Goal: Task Accomplishment & Management: Manage account settings

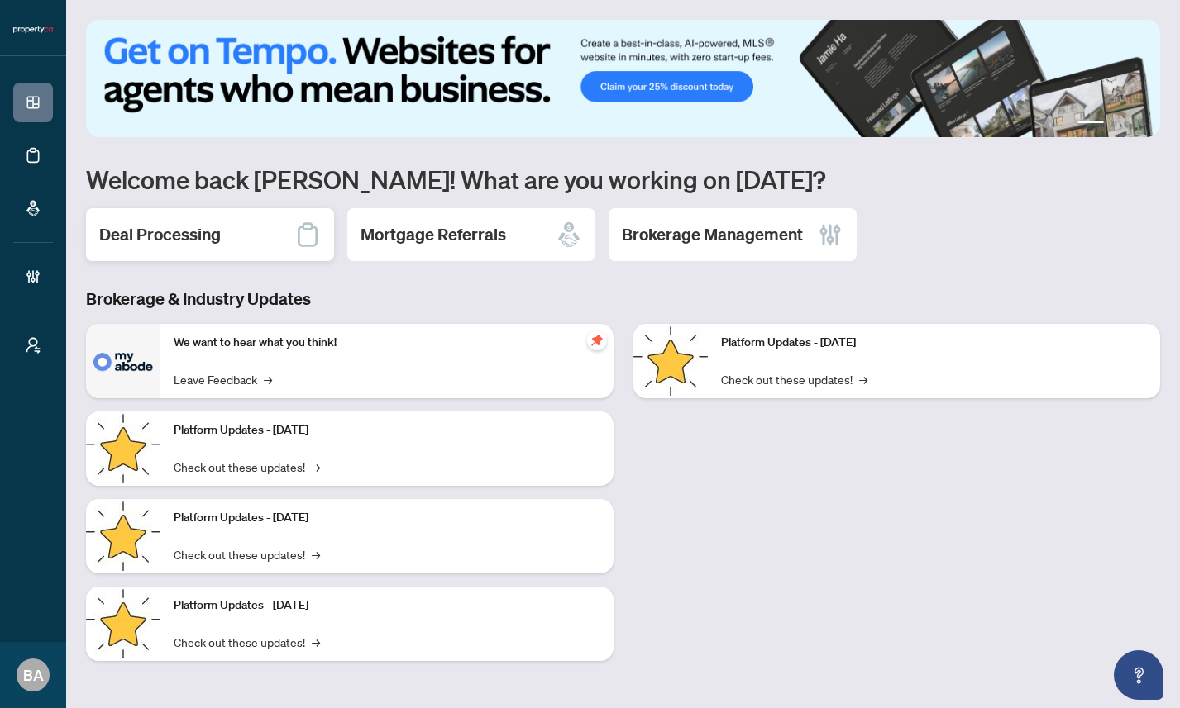
click at [189, 237] on h2 "Deal Processing" at bounding box center [160, 234] width 122 height 23
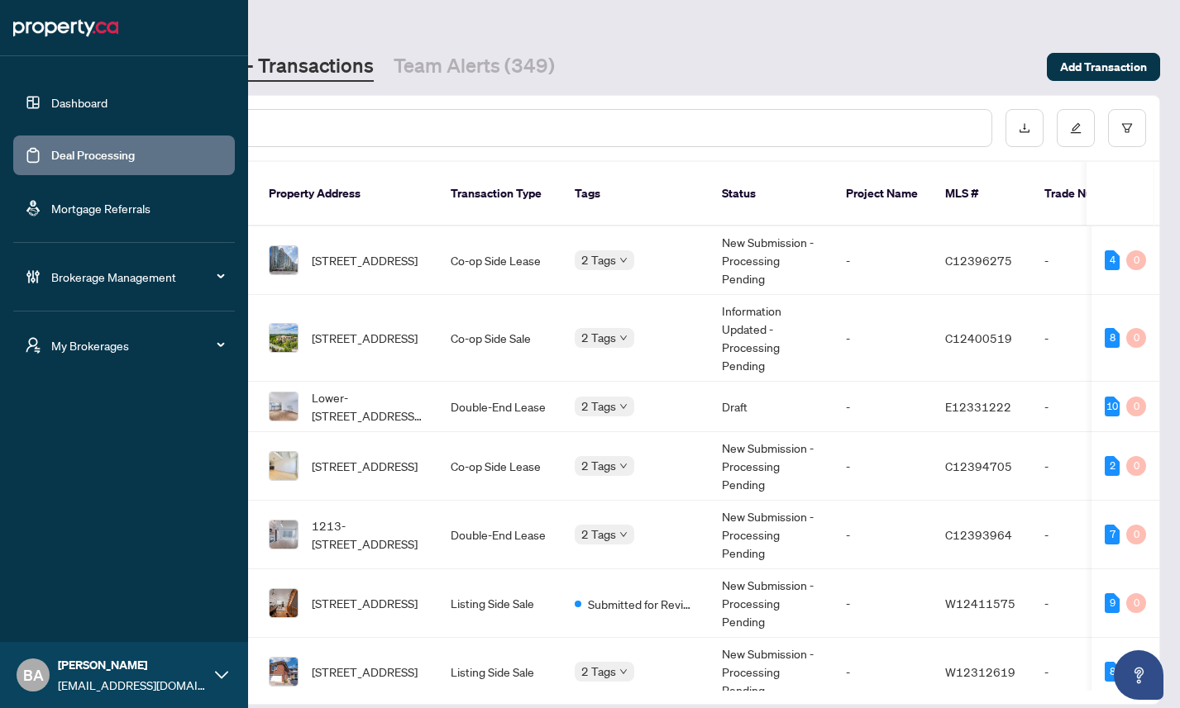
click at [53, 276] on span "Brokerage Management" at bounding box center [137, 277] width 172 height 18
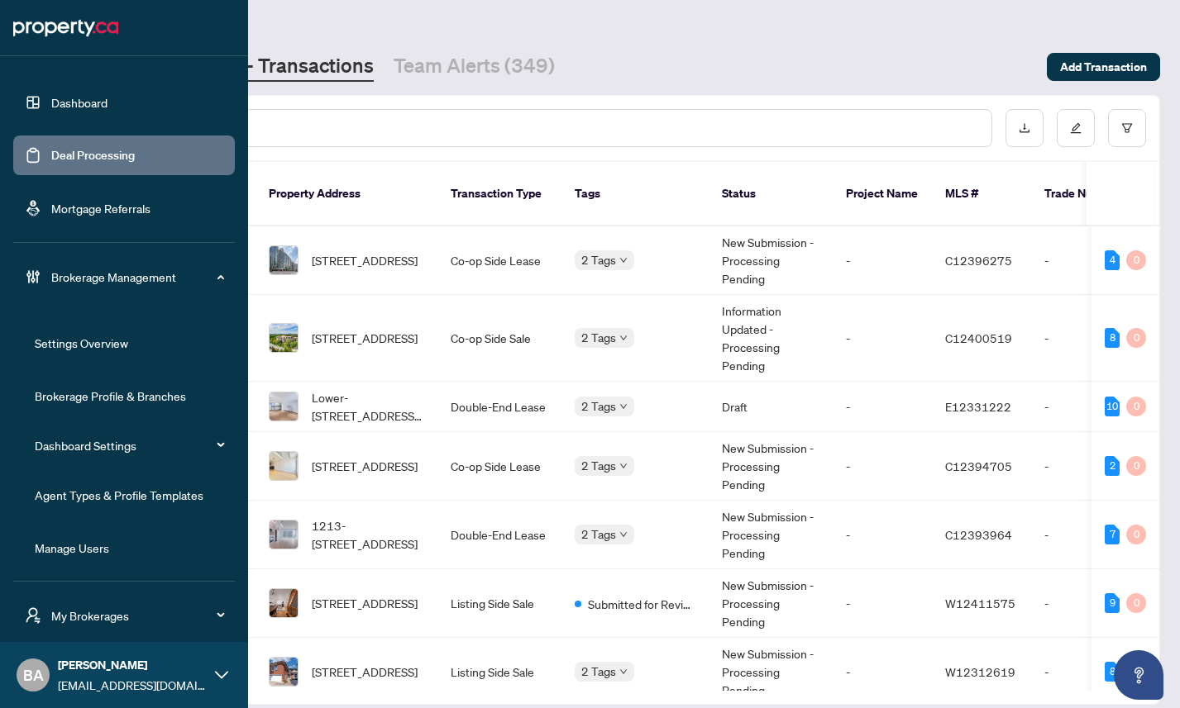
scroll to position [54, 0]
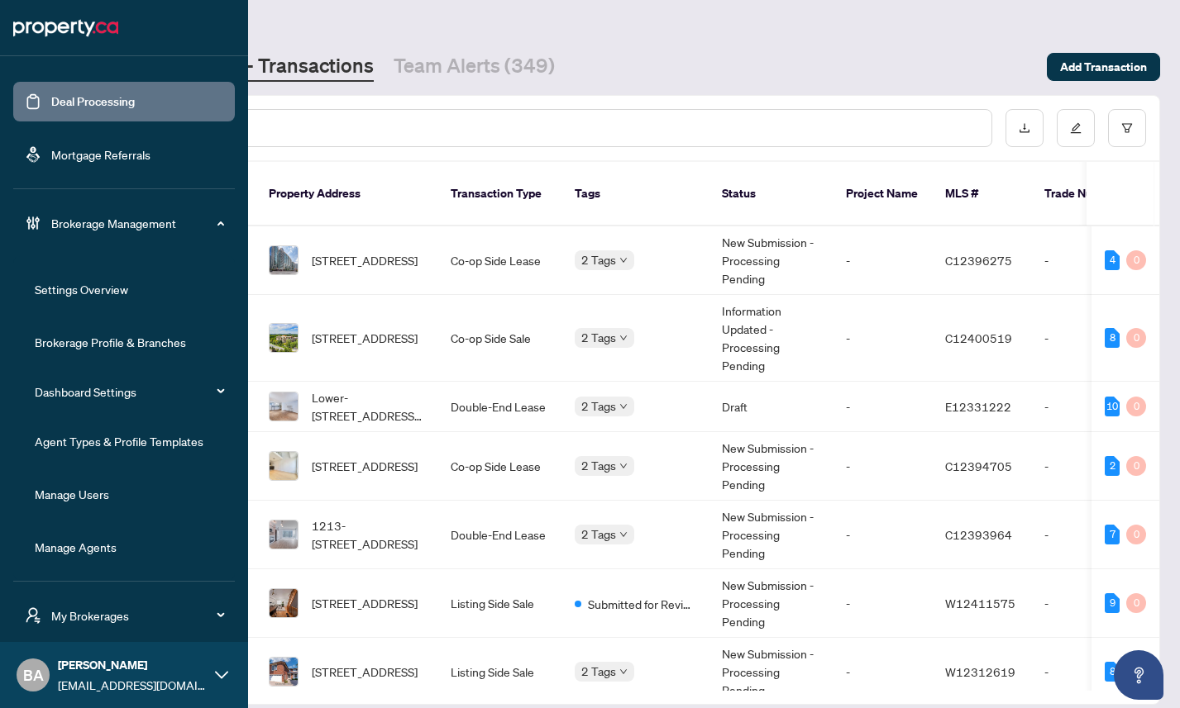
click at [81, 492] on link "Manage Users" at bounding box center [72, 494] width 74 height 15
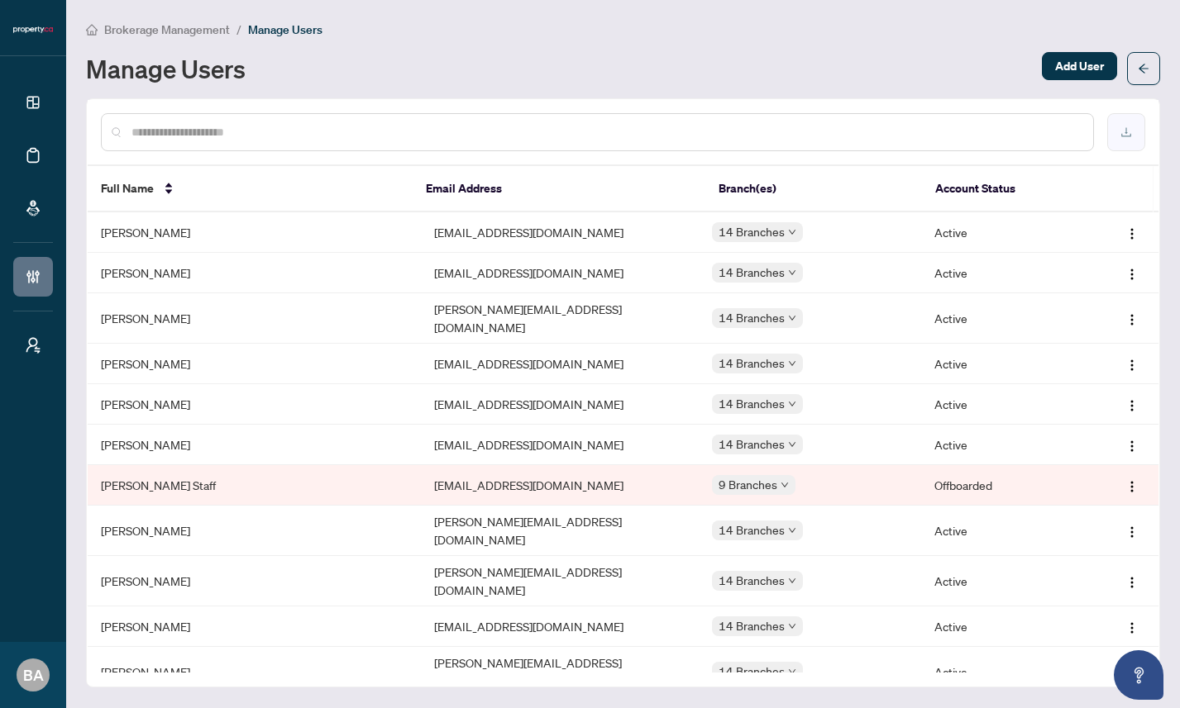
click at [1126, 129] on icon "download" at bounding box center [1126, 132] width 12 height 12
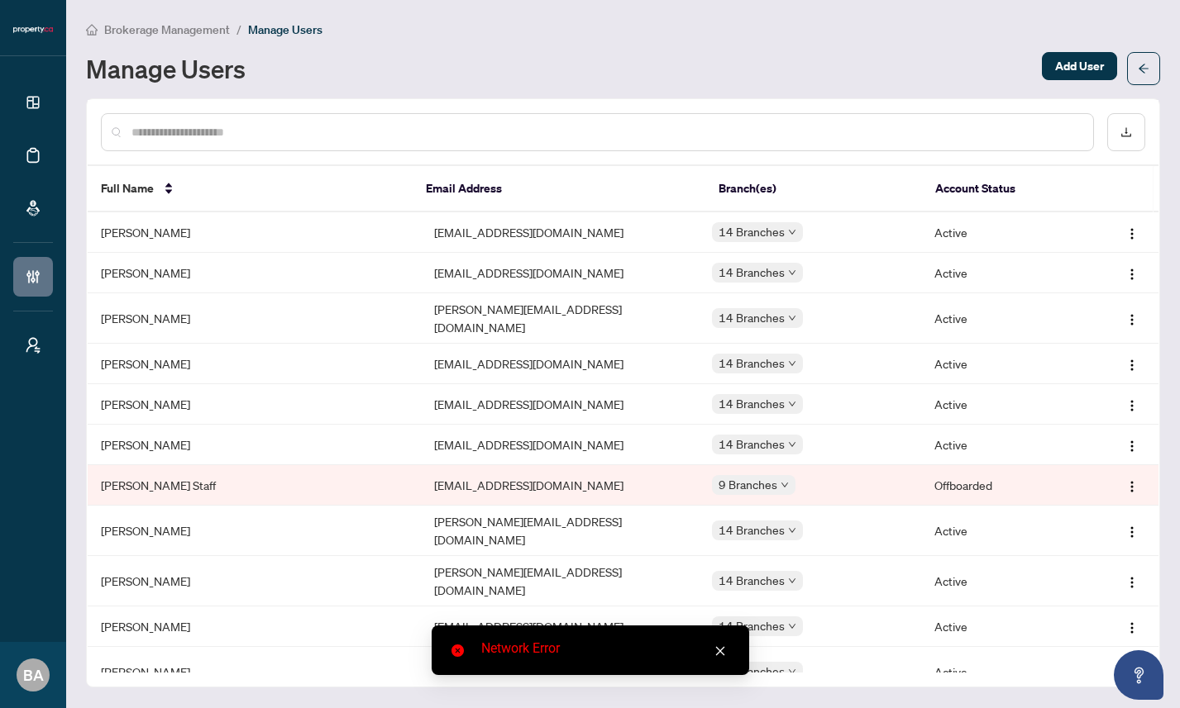
click at [719, 652] on icon "close" at bounding box center [720, 652] width 12 height 12
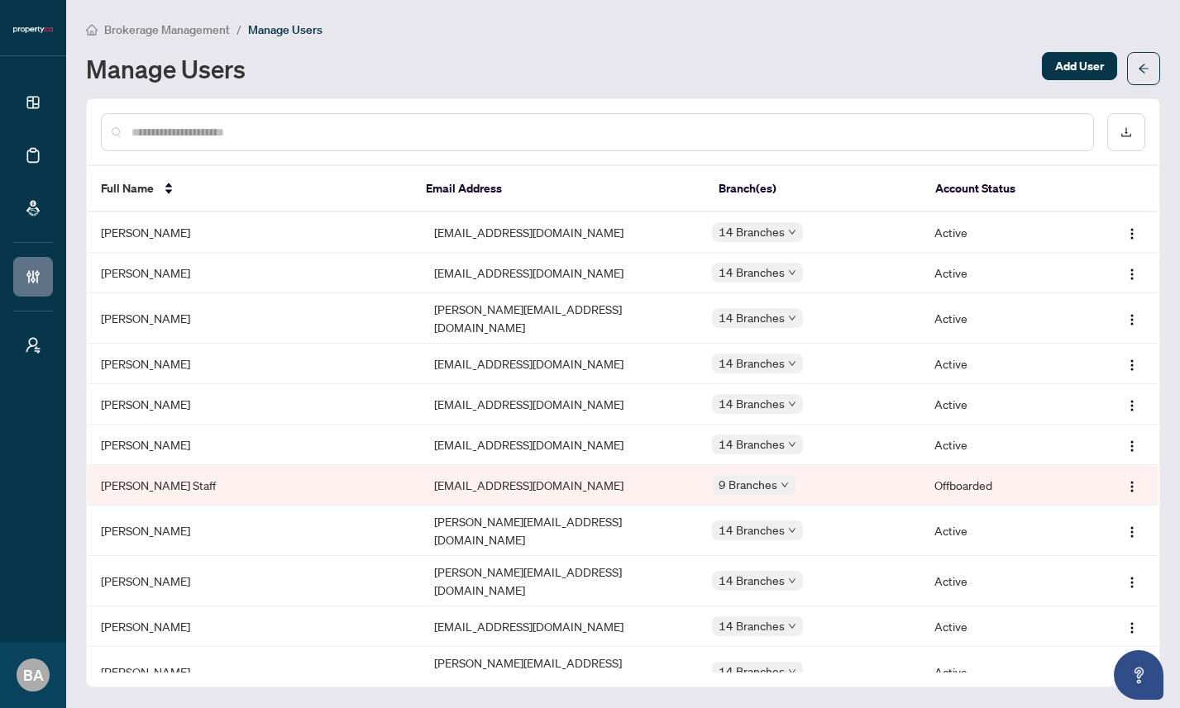
click at [682, 60] on div "Manage Users" at bounding box center [559, 68] width 946 height 26
